Goal: Find specific page/section: Find specific page/section

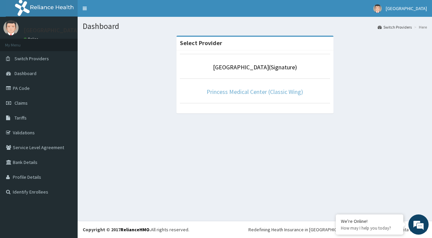
click at [267, 91] on link "Princess Medical Center (Classic Wing)" at bounding box center [254, 92] width 96 height 8
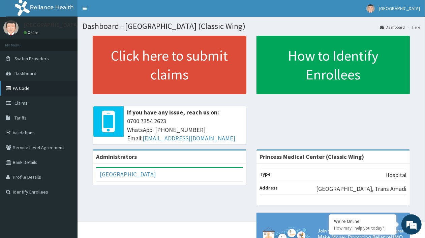
click at [19, 91] on link "PA Code" at bounding box center [39, 88] width 78 height 15
